Goal: Task Accomplishment & Management: Manage account settings

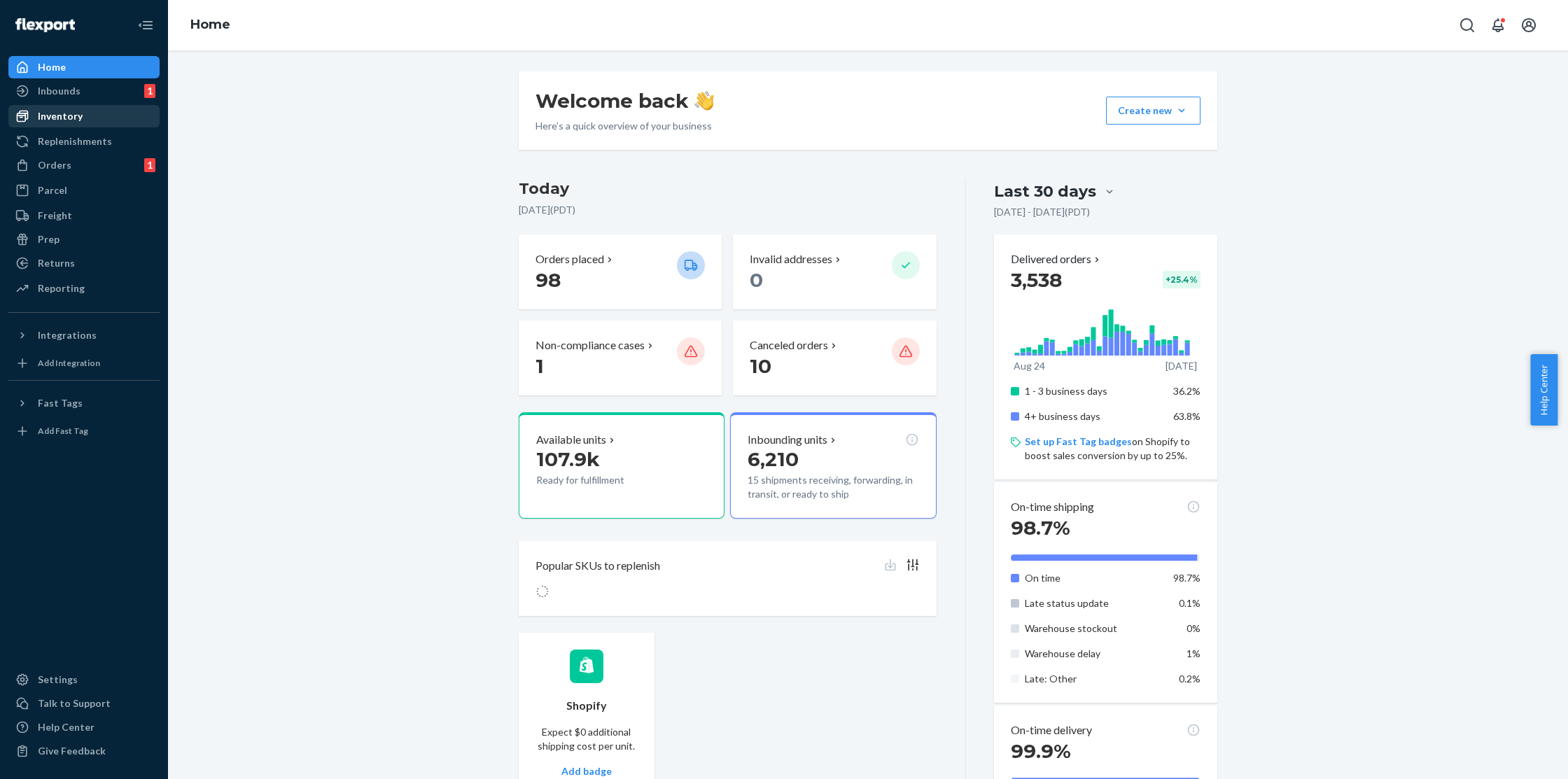
click at [87, 112] on div "Inventory" at bounding box center [84, 117] width 148 height 20
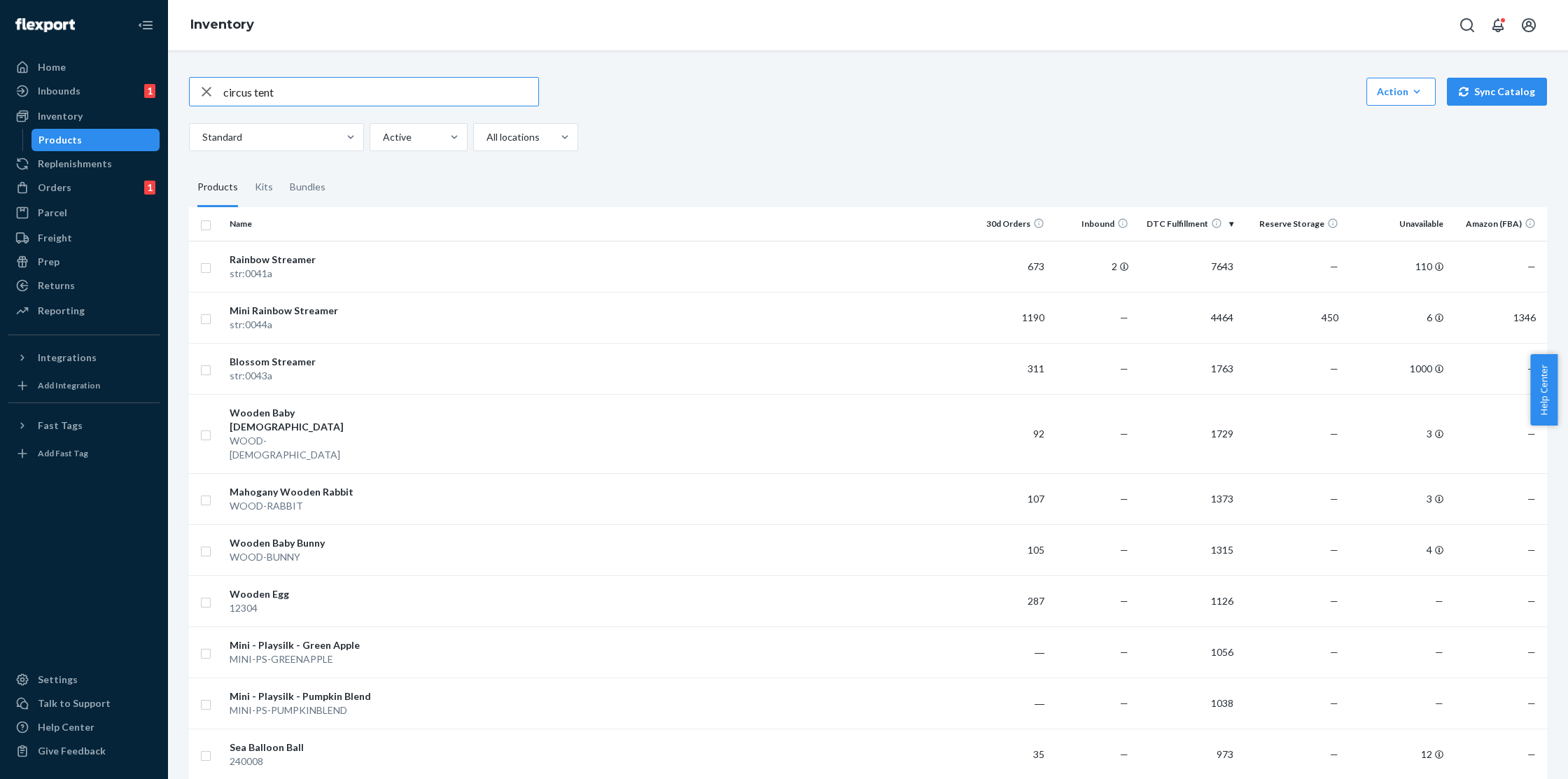
type input "circus tent"
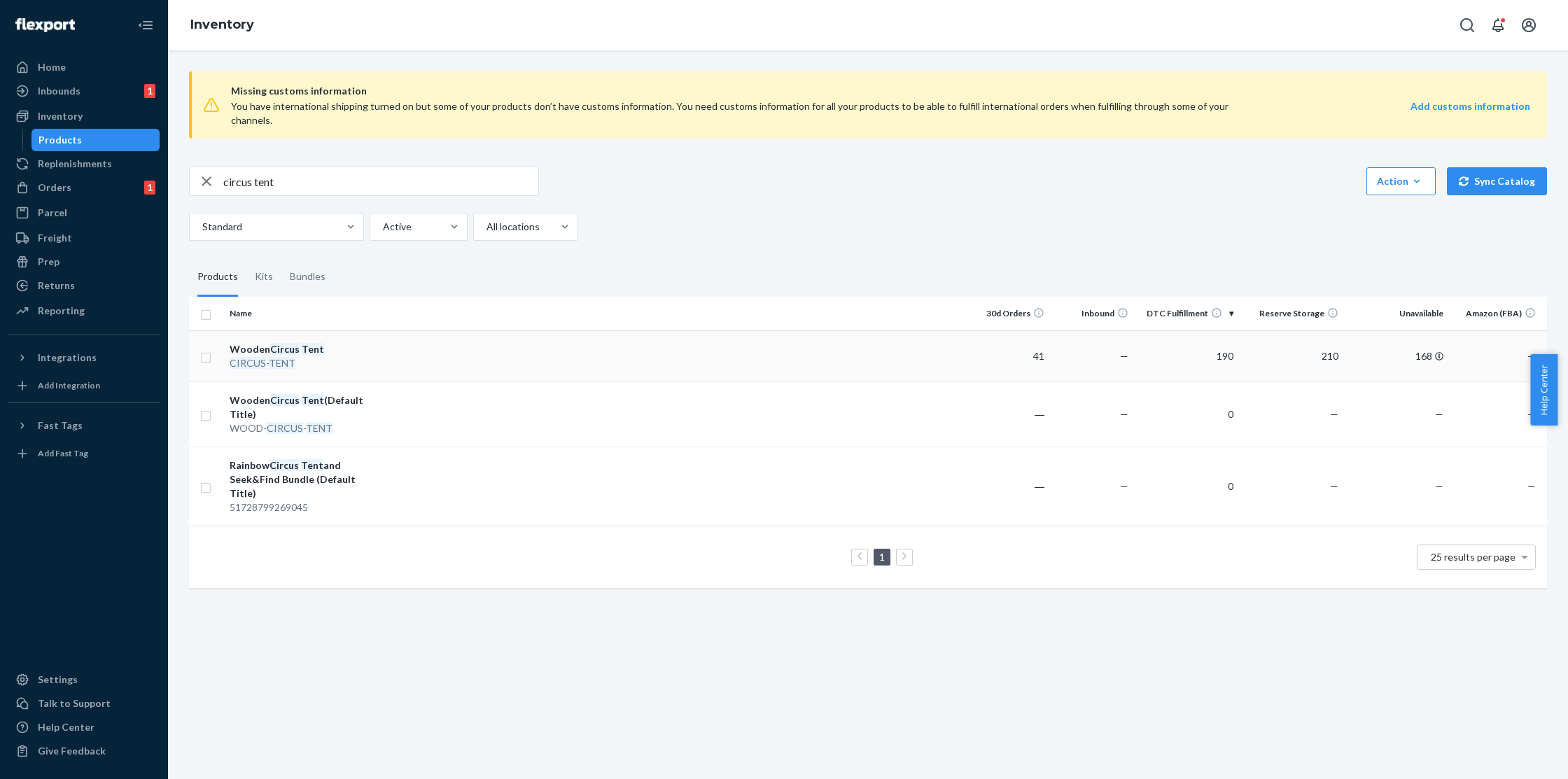
click at [312, 343] on em "Tent" at bounding box center [313, 349] width 23 height 12
